Goal: Transaction & Acquisition: Subscribe to service/newsletter

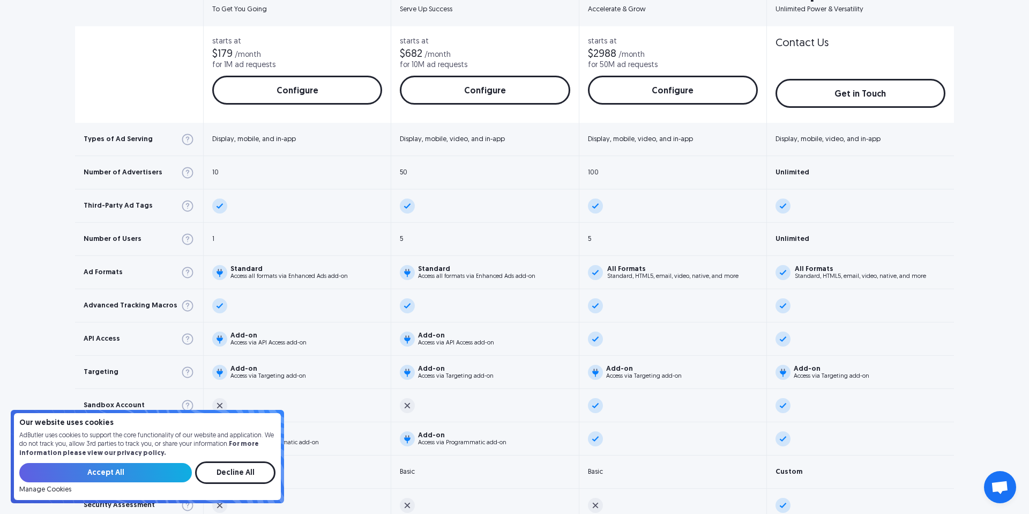
scroll to position [490, 0]
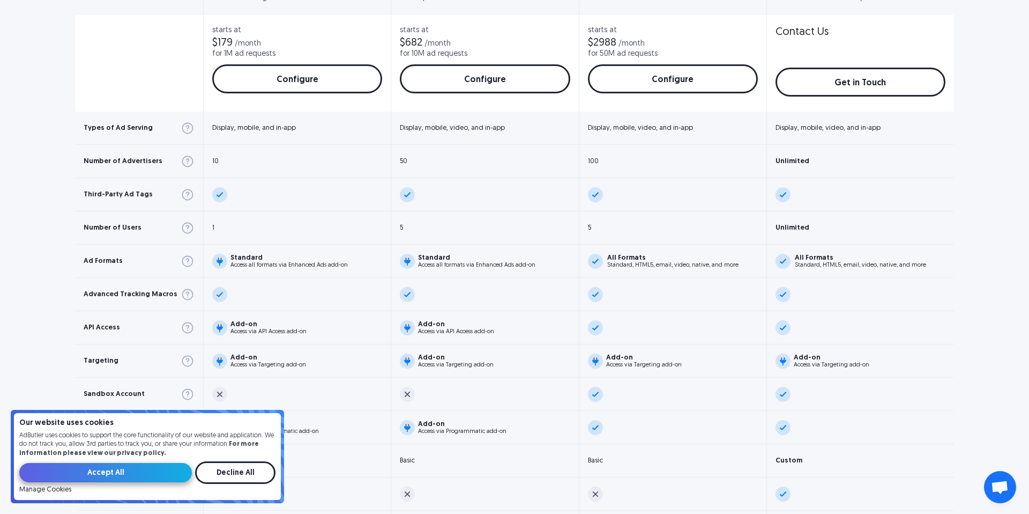
click at [133, 470] on input "Accept All" at bounding box center [105, 472] width 173 height 19
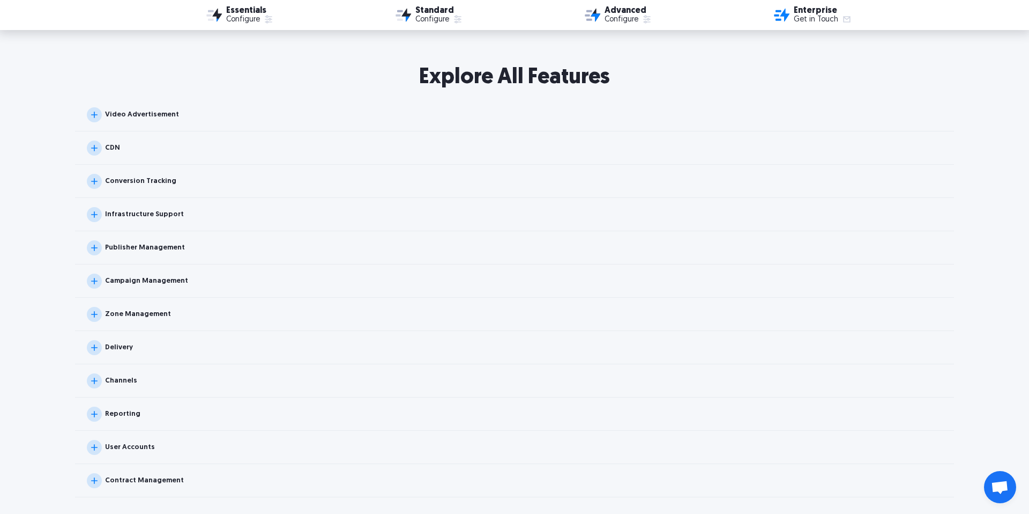
scroll to position [1023, 0]
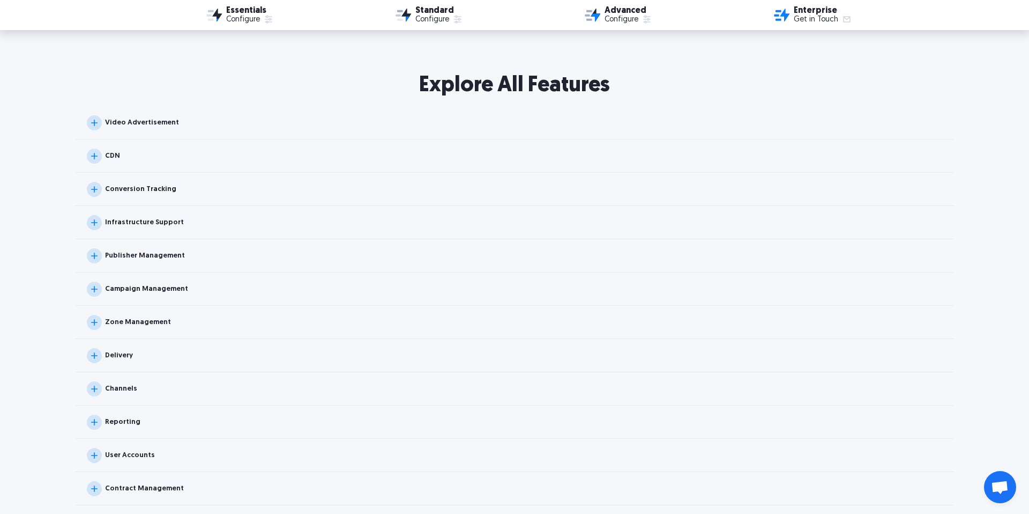
click at [102, 125] on div "Video Advertisement" at bounding box center [133, 122] width 92 height 15
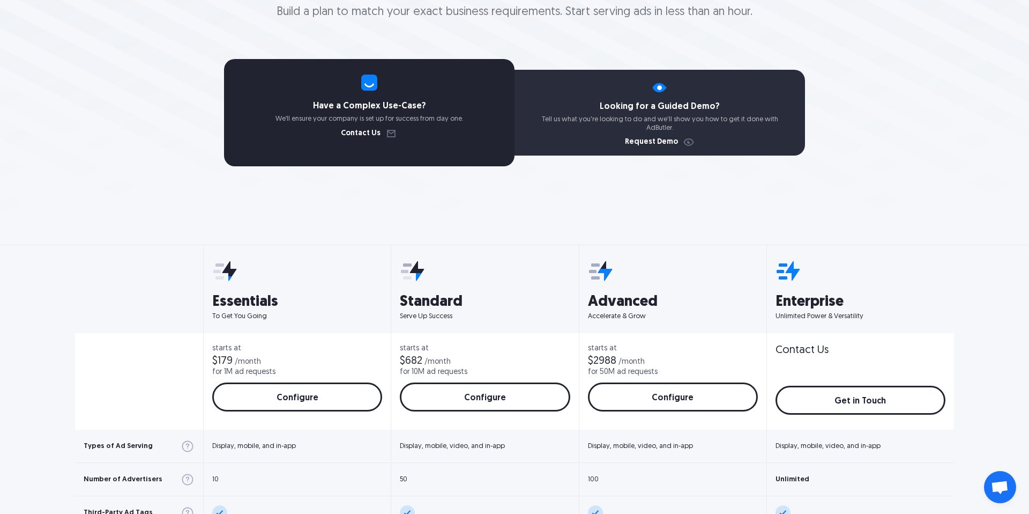
scroll to position [0, 0]
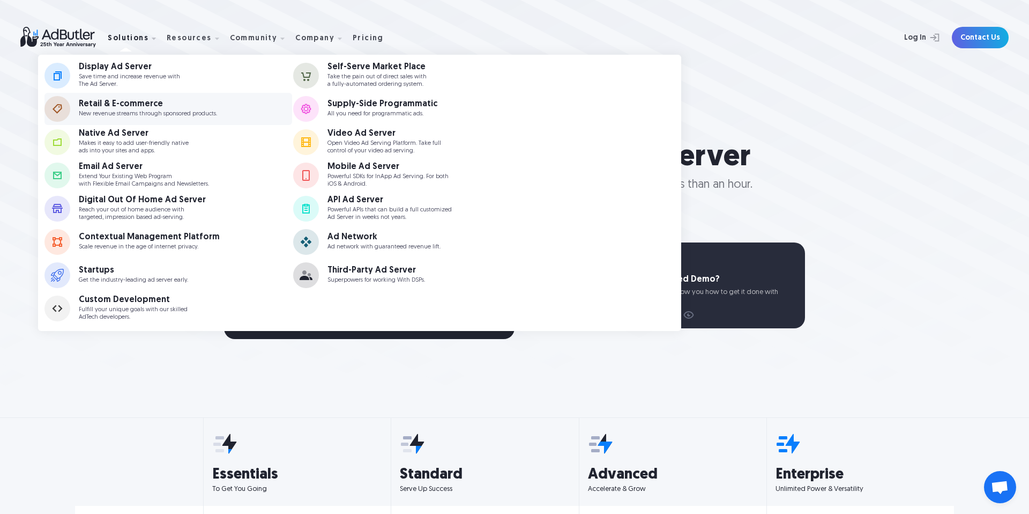
click at [160, 110] on p "New revenue streams through sponsored products." at bounding box center [148, 113] width 138 height 7
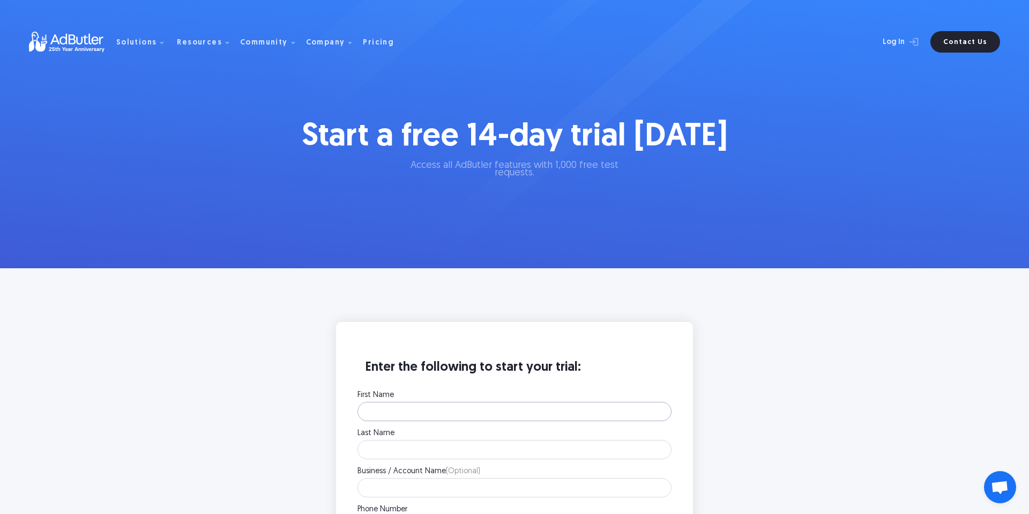
click at [417, 419] on input "First Name" at bounding box center [515, 411] width 314 height 19
click at [374, 46] on div "Pricing" at bounding box center [378, 43] width 31 height 8
